Goal: Check status: Check status

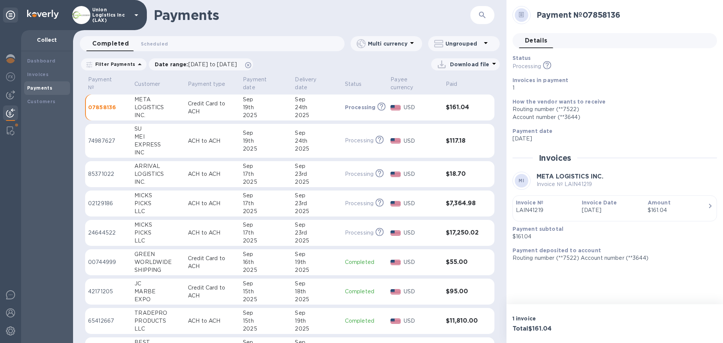
click at [299, 142] on div "24th" at bounding box center [317, 141] width 44 height 8
click at [14, 313] on img at bounding box center [10, 312] width 9 height 9
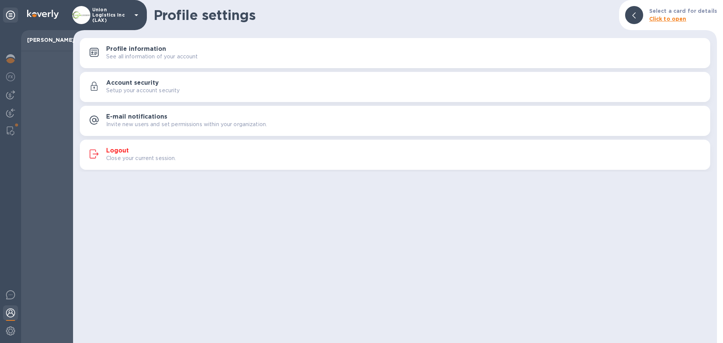
click at [151, 157] on p "Close your current session." at bounding box center [141, 158] width 70 height 8
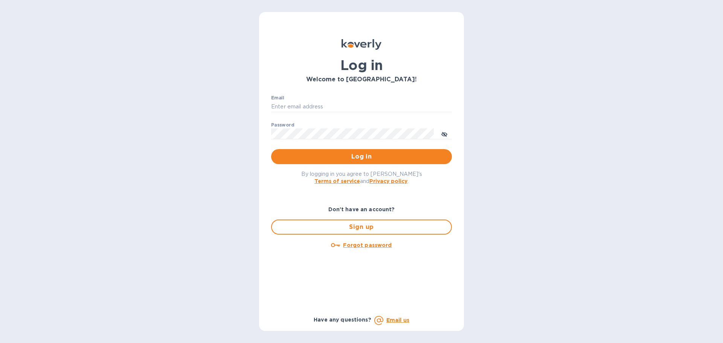
type input "[EMAIL_ADDRESS][DOMAIN_NAME]"
